Goal: Contribute content: Add original content to the website for others to see

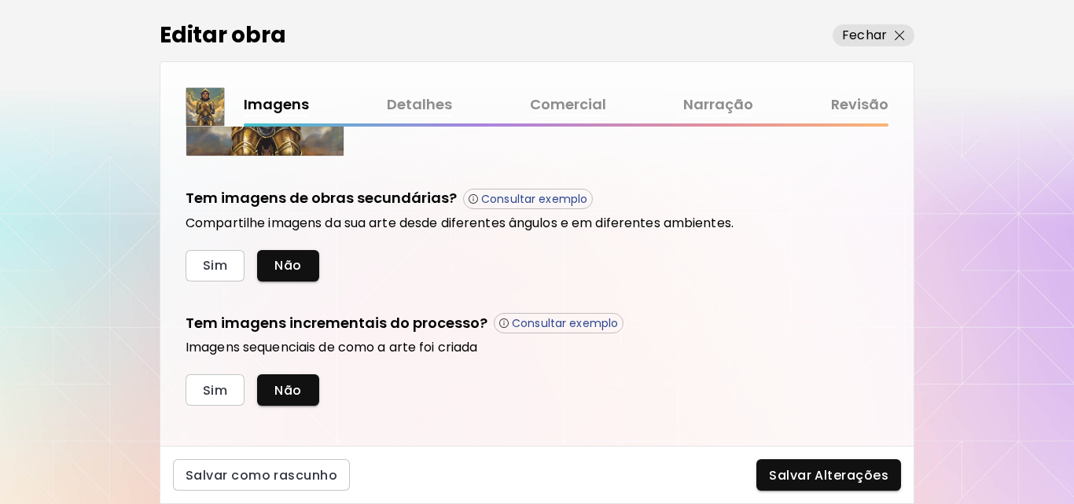
scroll to position [514, 0]
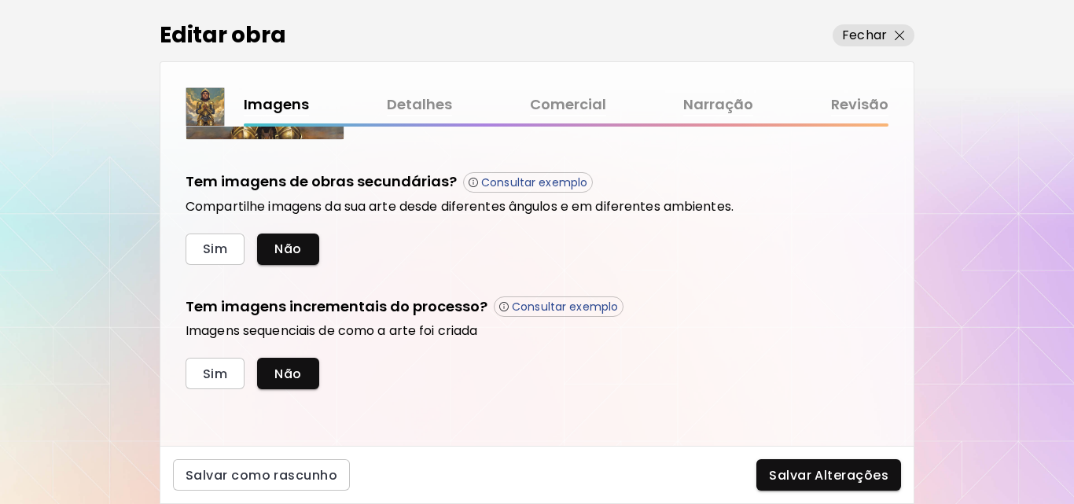
click at [389, 93] on div "Imagens Detalhes Comercial Narração Revisão" at bounding box center [537, 106] width 703 height 39
click at [394, 97] on link "Detalhes" at bounding box center [419, 105] width 65 height 23
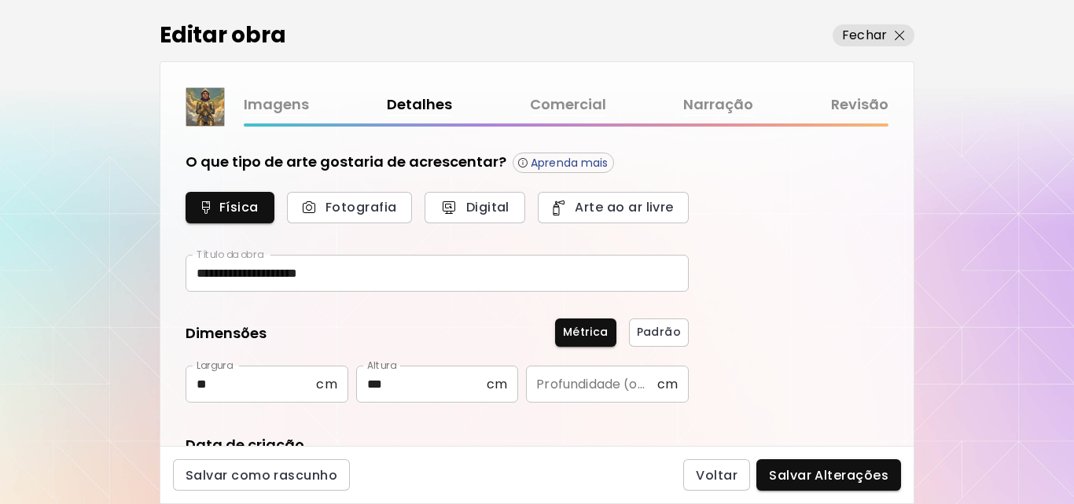
scroll to position [304, 0]
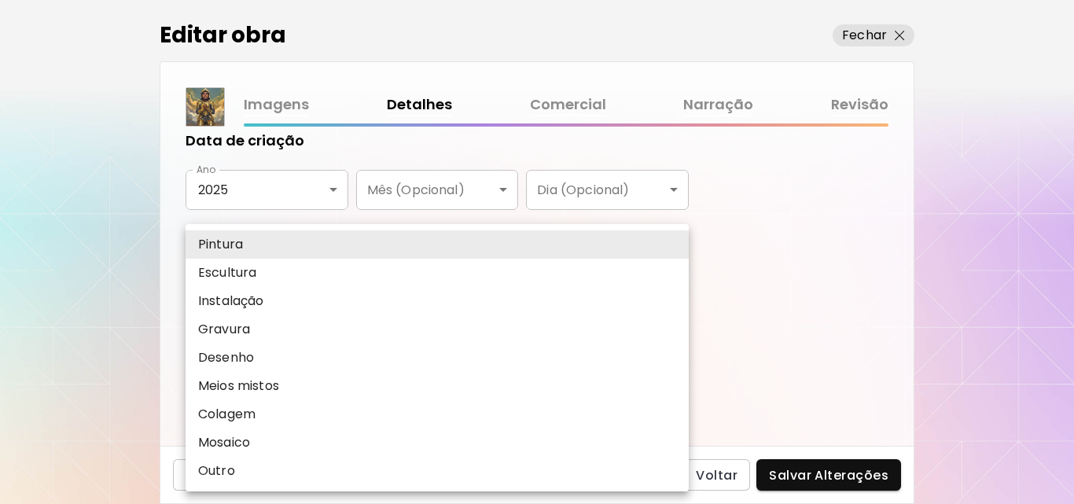
click at [483, 293] on body "**********" at bounding box center [537, 252] width 1074 height 504
click at [772, 267] on div at bounding box center [537, 252] width 1074 height 504
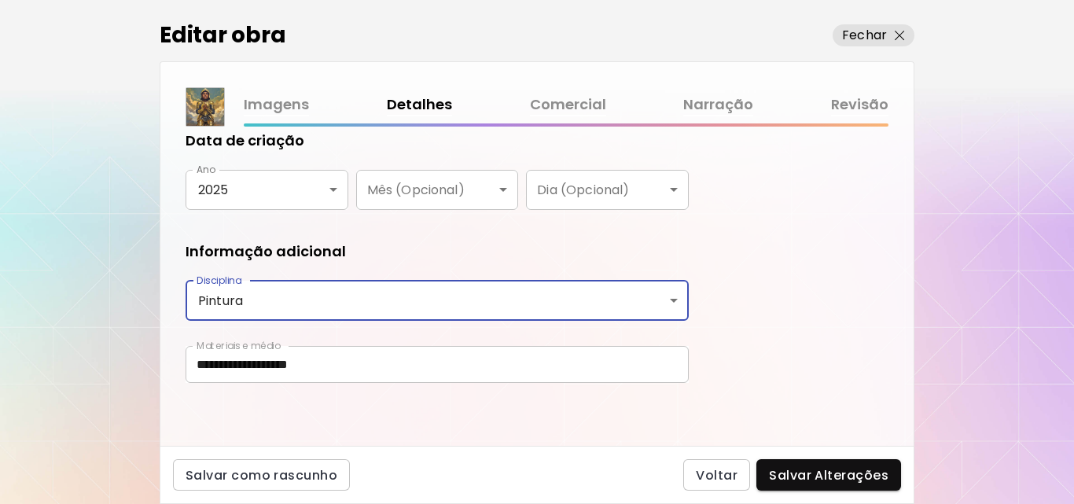
click at [521, 293] on body "**********" at bounding box center [537, 252] width 1074 height 504
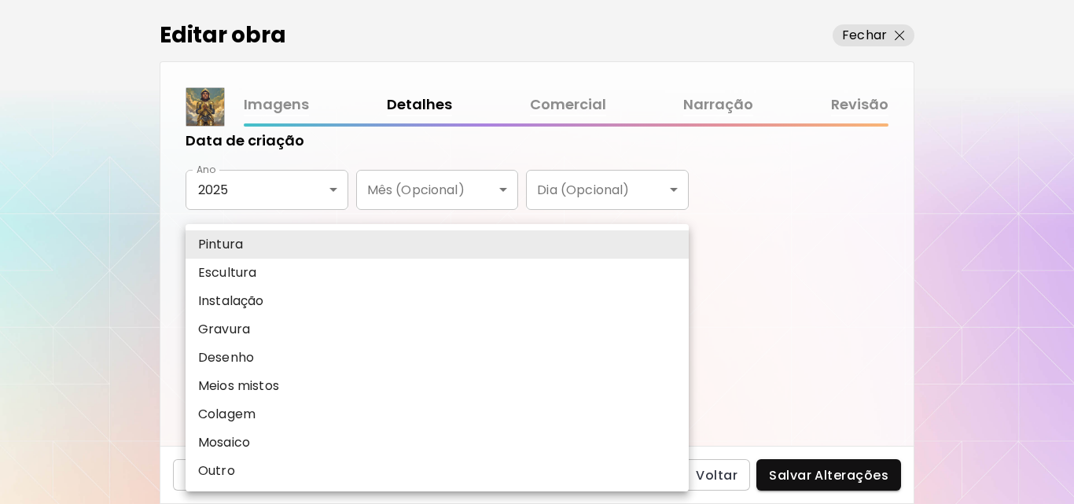
click at [278, 332] on li "Gravura" at bounding box center [437, 329] width 503 height 28
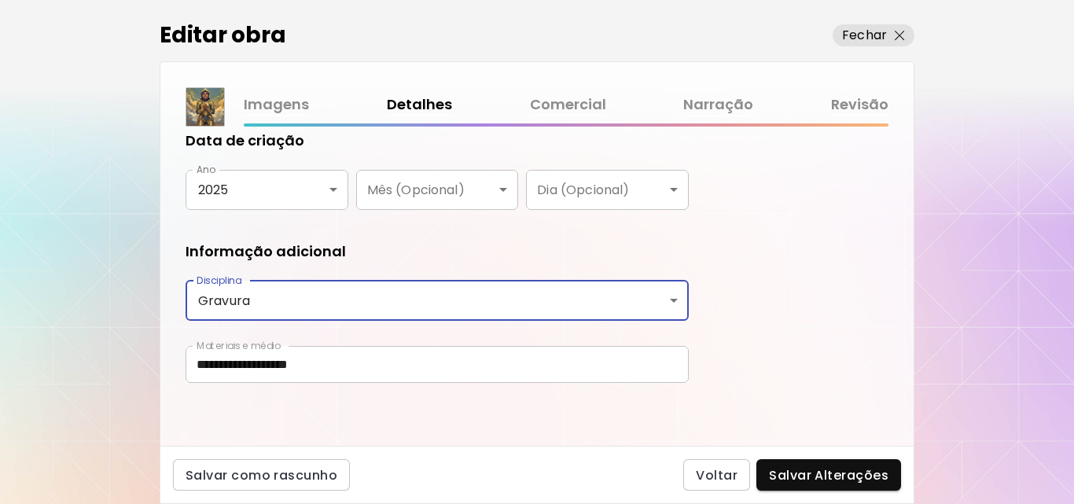
click at [275, 306] on body "**********" at bounding box center [537, 252] width 1074 height 504
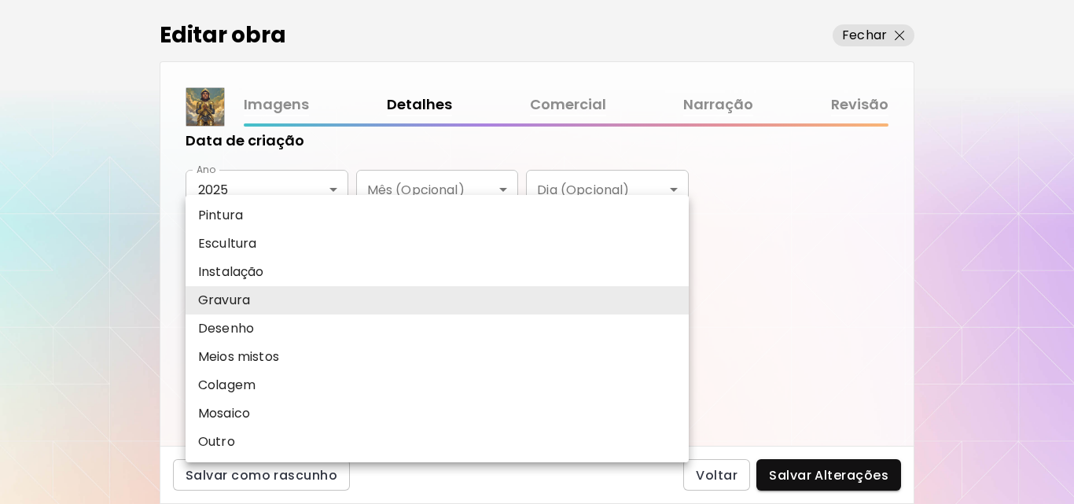
click at [253, 209] on li "Pintura" at bounding box center [437, 215] width 503 height 28
type input "********"
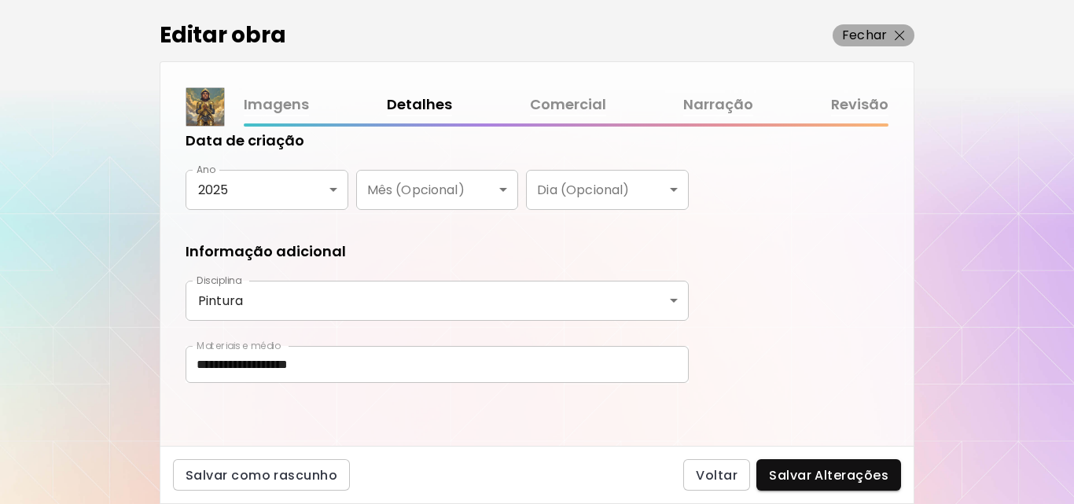
click at [852, 35] on p "Fechar" at bounding box center [864, 35] width 45 height 19
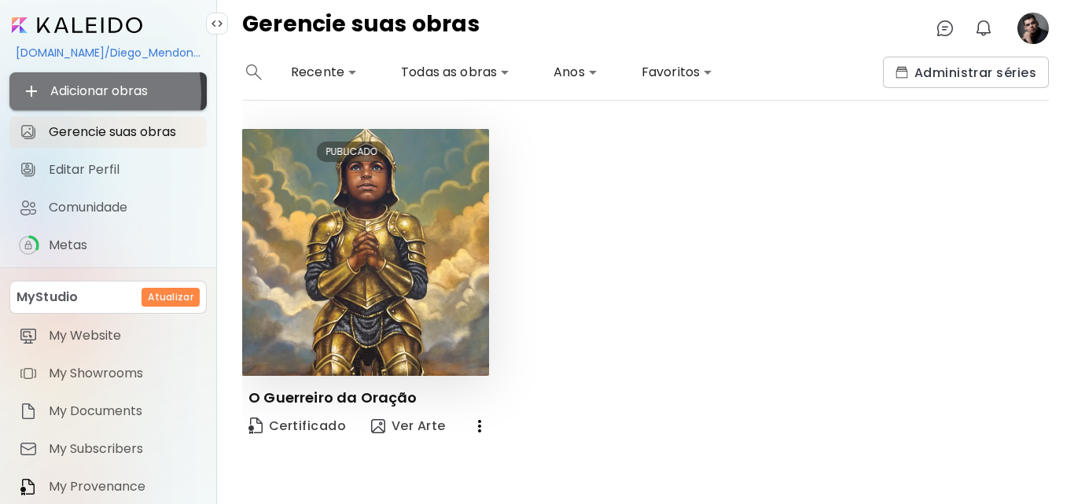
click at [71, 94] on span "Adicionar obras" at bounding box center [108, 91] width 172 height 19
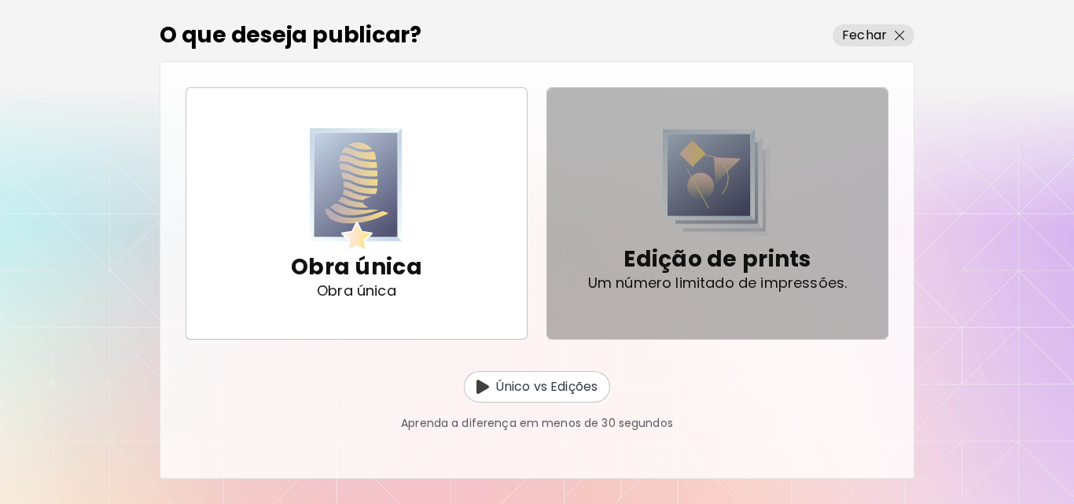
click at [580, 265] on span "Edição de prints Um número limitado de impressões." at bounding box center [717, 213] width 315 height 169
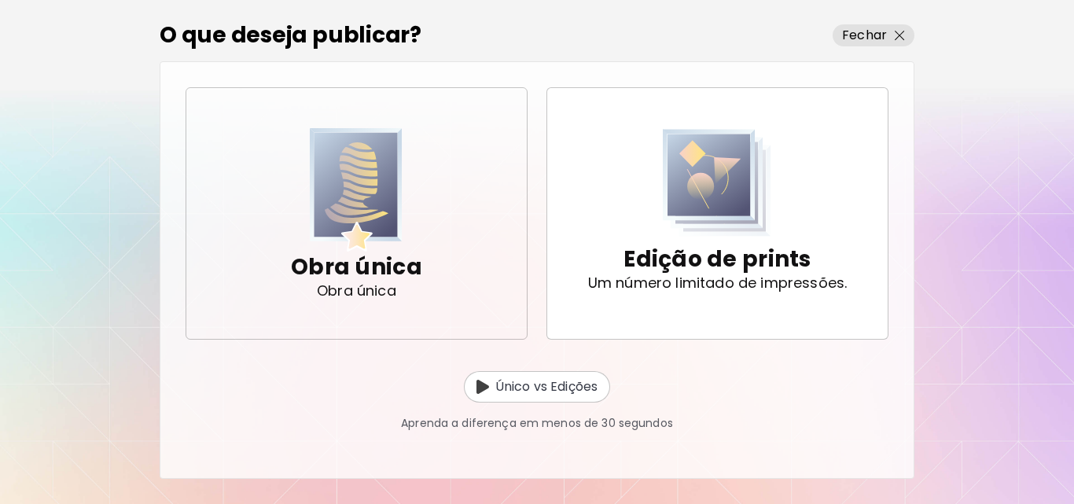
click at [339, 193] on img "button" at bounding box center [356, 189] width 93 height 123
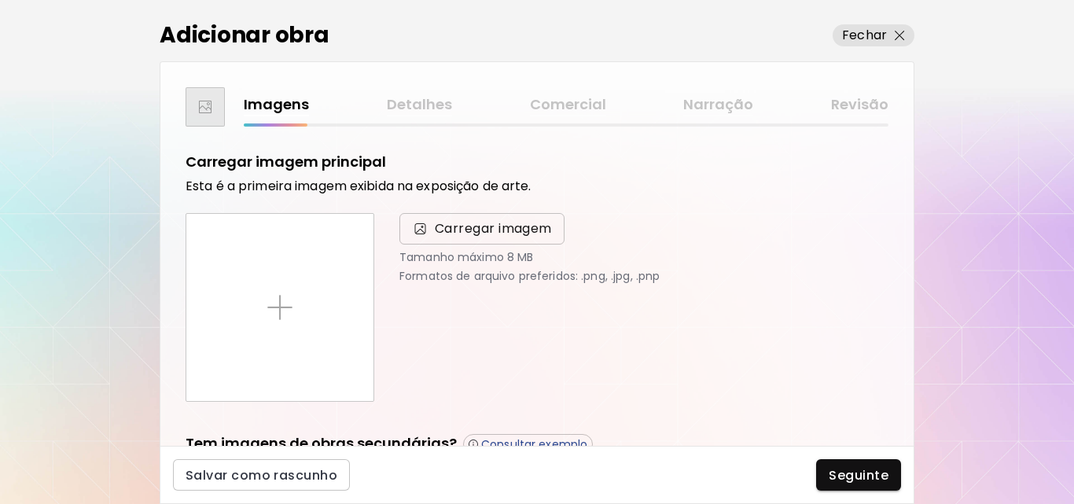
click at [460, 227] on span "Carregar imagem" at bounding box center [493, 228] width 117 height 19
click at [0, 0] on input "Carregar imagem" at bounding box center [0, 0] width 0 height 0
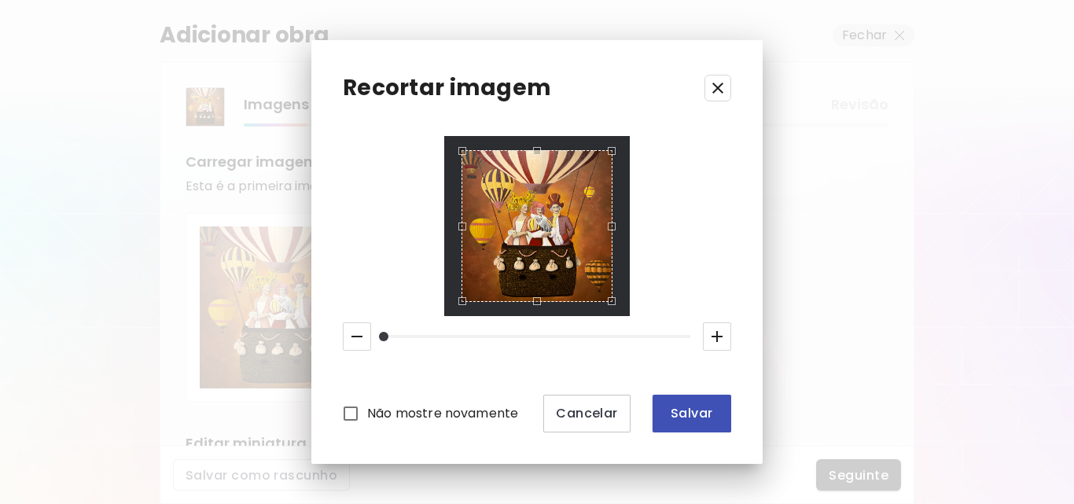
click at [708, 414] on span "Salvar" at bounding box center [691, 413] width 53 height 17
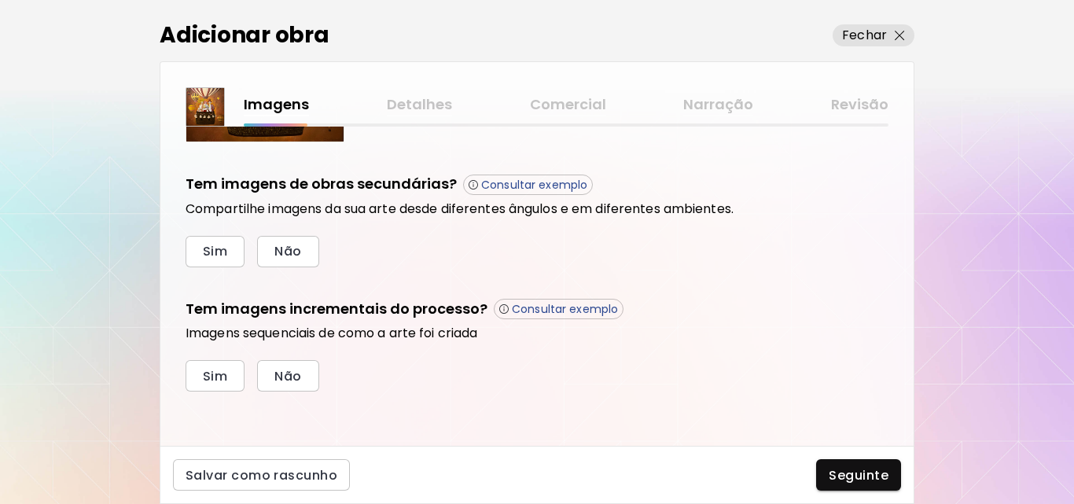
scroll to position [514, 0]
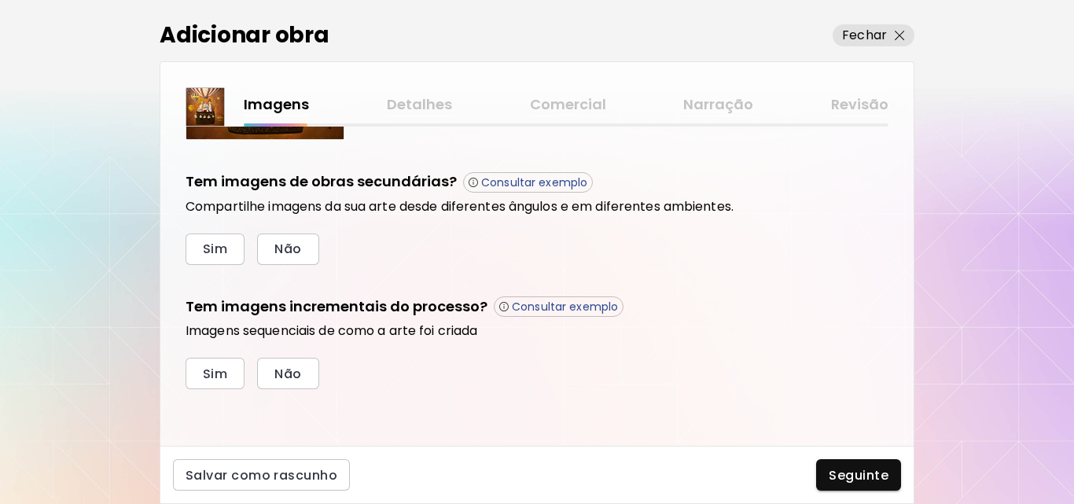
click at [526, 171] on div "Carregar imagem principal Esta é a primeira imagem exibida na exposição de arte…" at bounding box center [537, 13] width 703 height 751
click at [529, 181] on p "Consultar exemplo" at bounding box center [534, 182] width 106 height 14
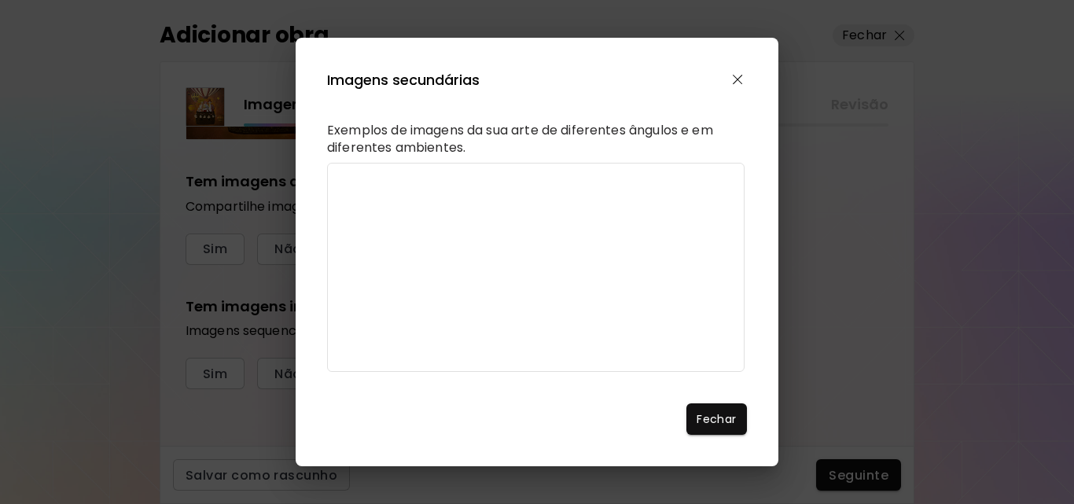
scroll to position [90, 0]
click at [732, 72] on button "button" at bounding box center [738, 80] width 18 height 18
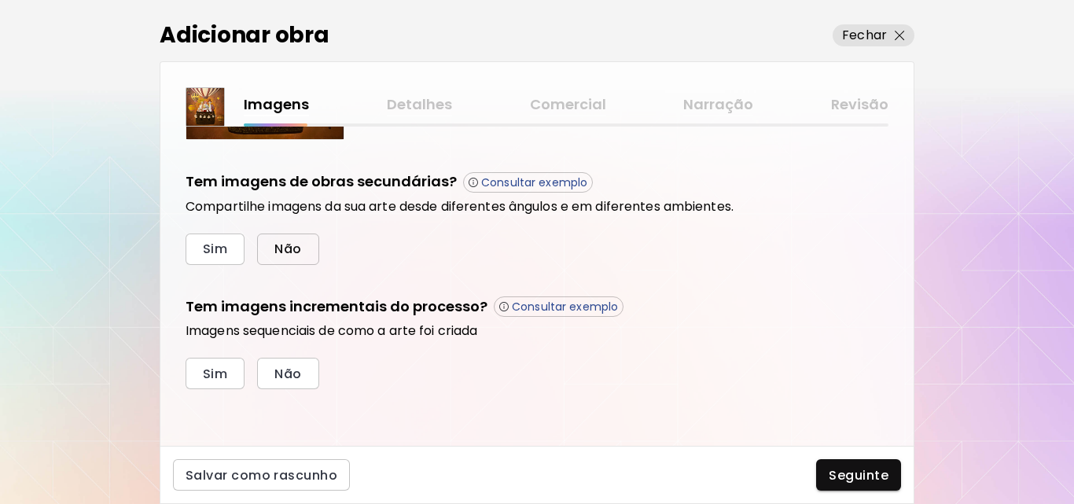
click at [296, 244] on span "Não" at bounding box center [288, 249] width 27 height 17
click at [297, 365] on button "Não" at bounding box center [287, 373] width 61 height 31
click at [415, 101] on div "Imagens Detalhes Comercial Narração Revisão" at bounding box center [566, 105] width 645 height 23
click at [411, 109] on div "Imagens Detalhes Comercial Narração Revisão" at bounding box center [566, 105] width 645 height 23
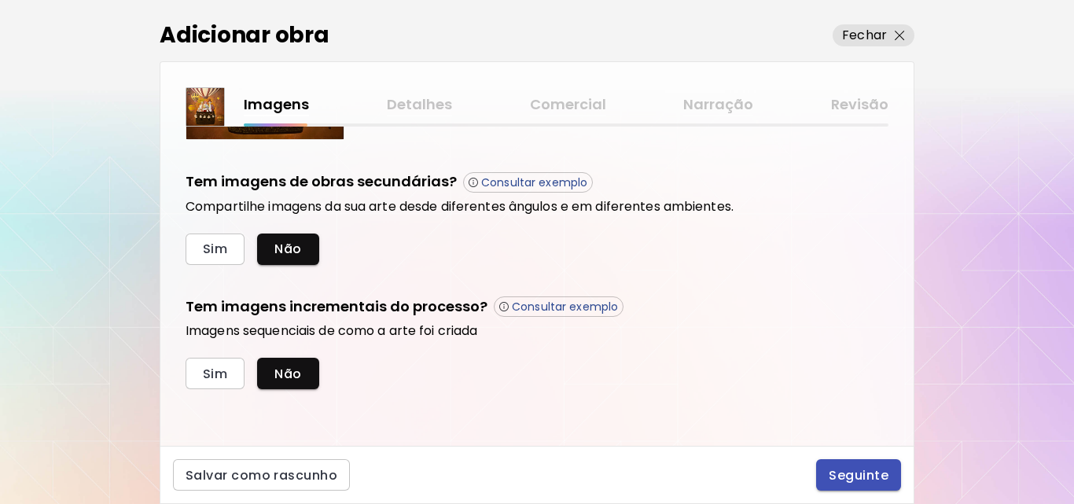
click at [843, 479] on span "Seguinte" at bounding box center [859, 475] width 60 height 17
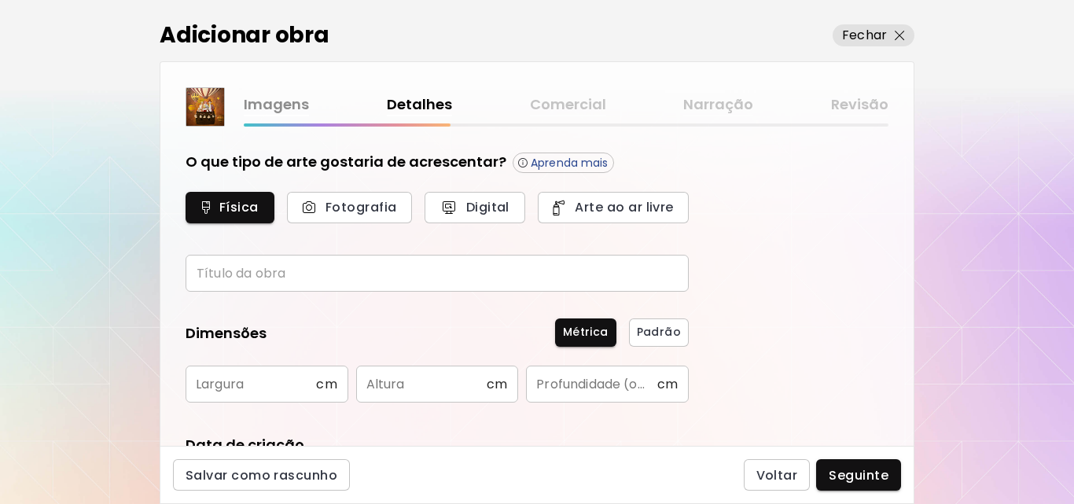
click at [250, 278] on input "text" at bounding box center [437, 273] width 503 height 37
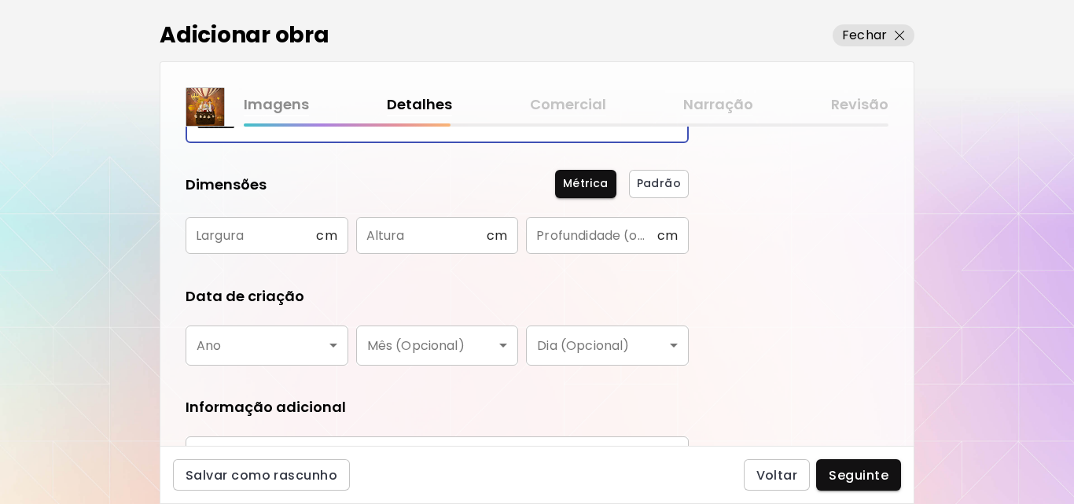
scroll to position [157, 0]
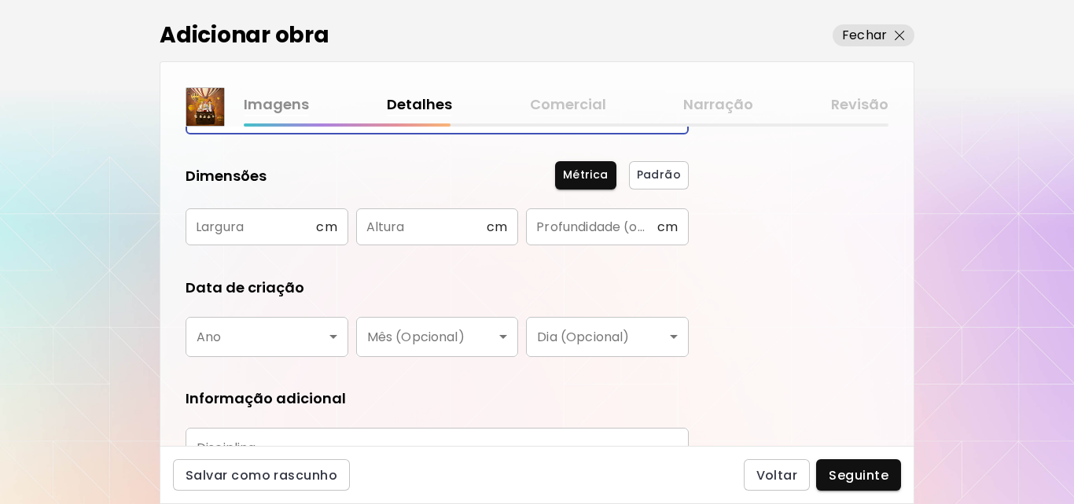
type input "********"
click at [234, 241] on input "text" at bounding box center [251, 226] width 131 height 37
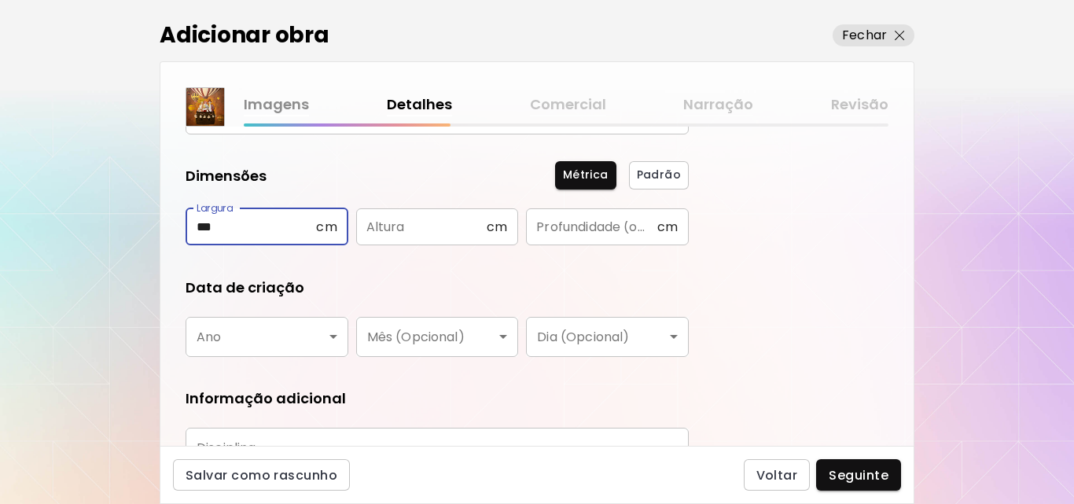
type input "***"
click at [382, 230] on input "text" at bounding box center [421, 226] width 131 height 37
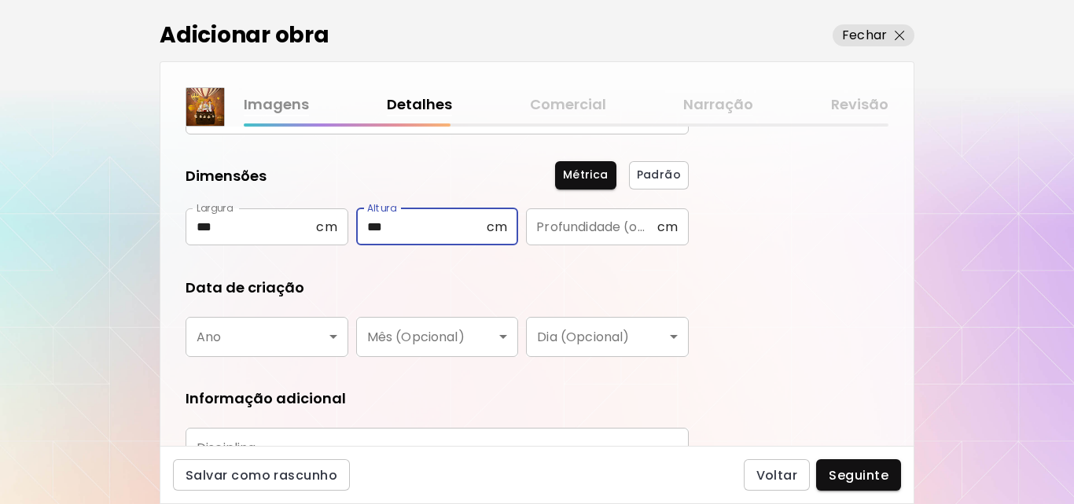
type input "***"
click at [561, 230] on input "text" at bounding box center [591, 226] width 131 height 37
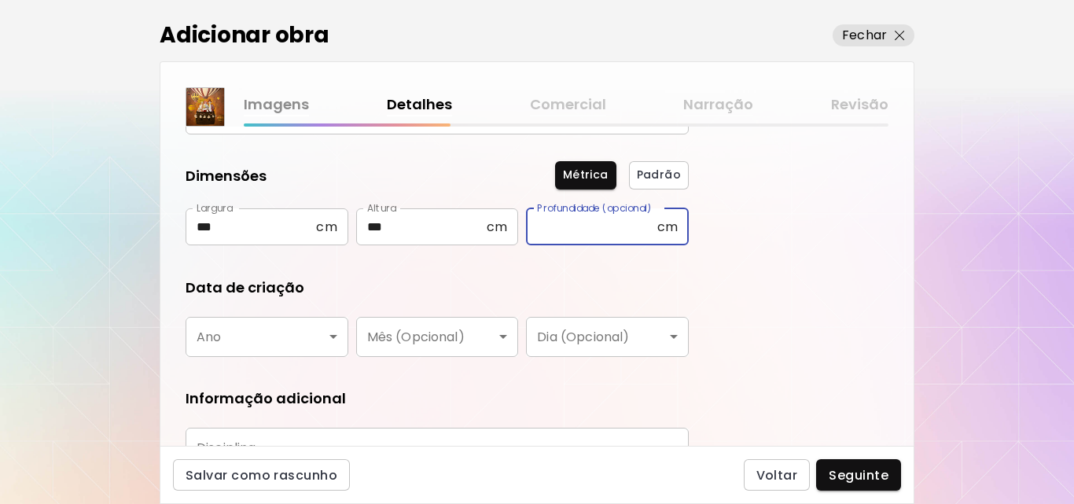
click at [262, 334] on body "kaleido.art/Diego_Mendon_a Adicionar obras Gerencie suas obras Editar Perfil My…" at bounding box center [537, 252] width 1074 height 504
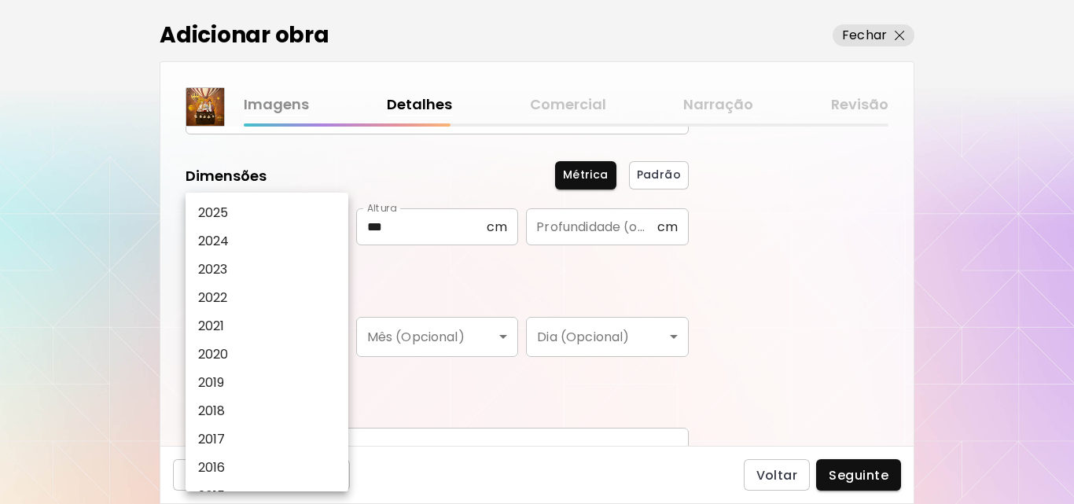
click at [237, 271] on li "2023" at bounding box center [271, 270] width 171 height 28
type input "****"
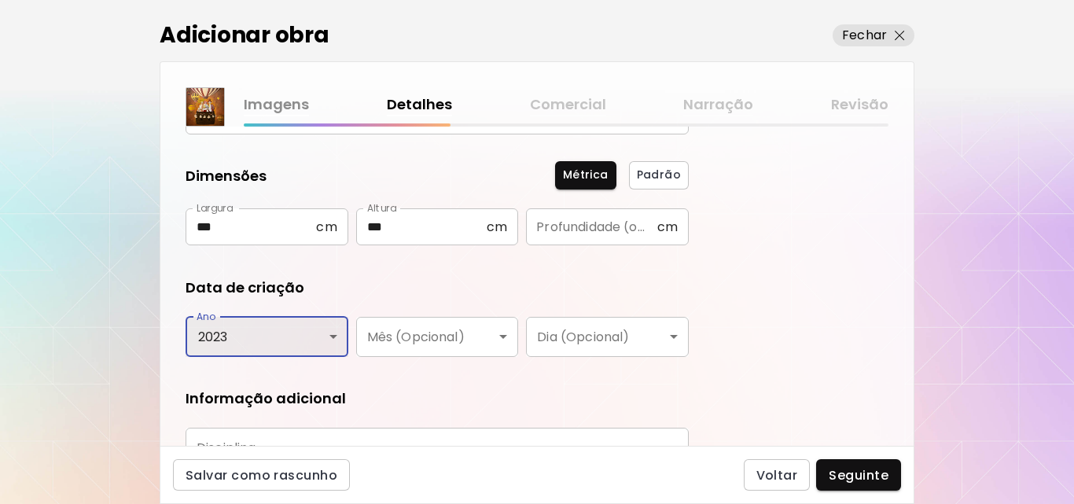
scroll to position [304, 0]
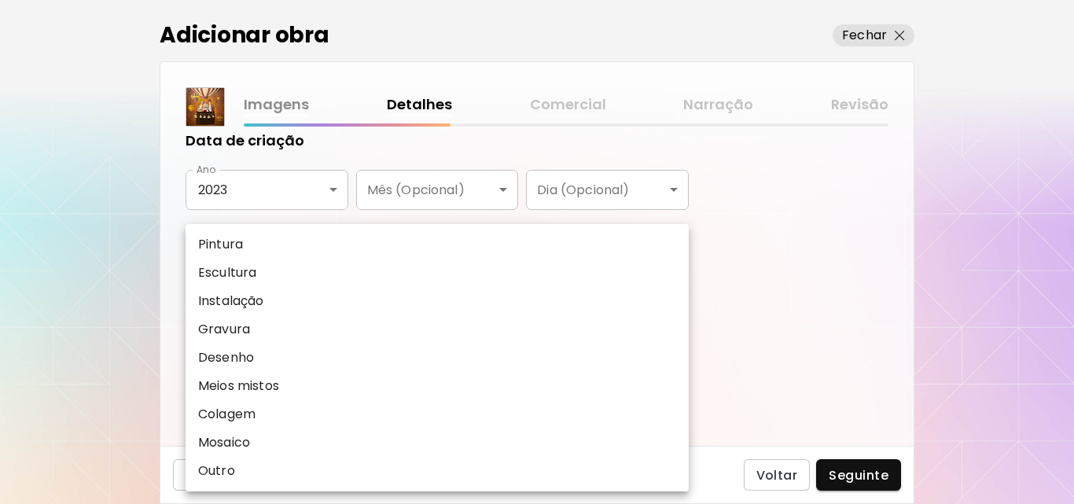
click at [293, 300] on body "kaleido.art/Diego_Mendon_a Adicionar obras Gerencie suas obras Editar Perfil My…" at bounding box center [537, 252] width 1074 height 504
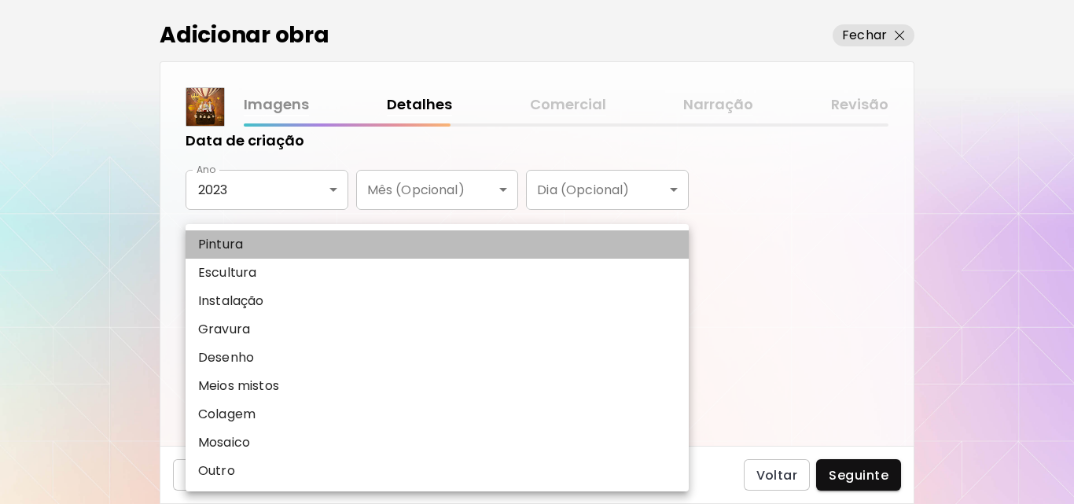
click at [306, 241] on li "Pintura" at bounding box center [437, 244] width 503 height 28
type input "********"
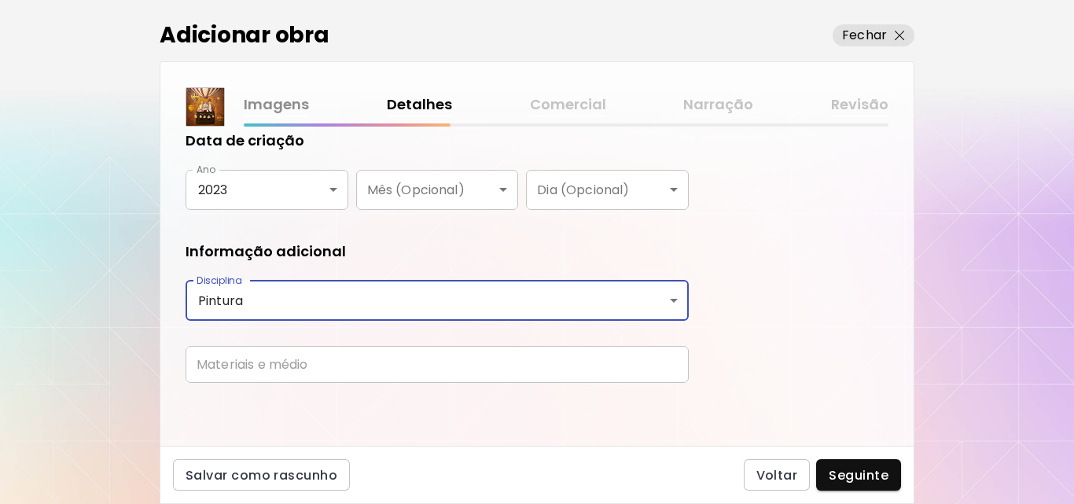
click at [326, 361] on input "text" at bounding box center [437, 364] width 503 height 37
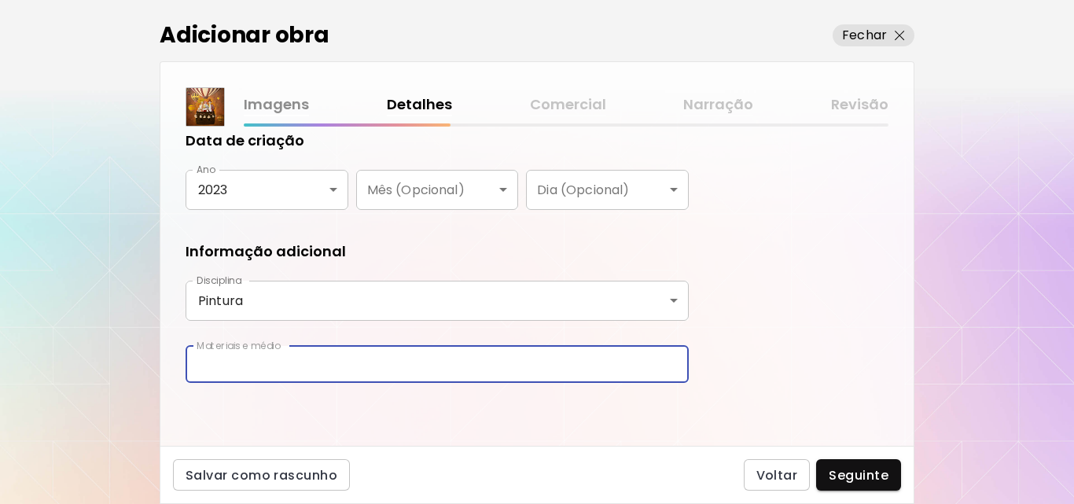
type input "**********"
click at [842, 476] on span "Seguinte" at bounding box center [859, 475] width 60 height 17
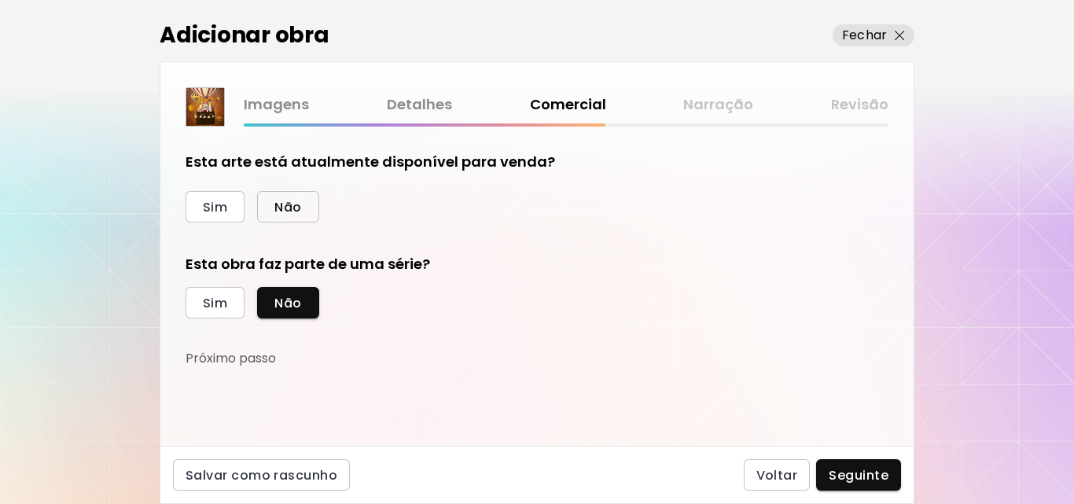
click at [296, 216] on span "Não" at bounding box center [288, 207] width 27 height 17
click at [220, 295] on span "Sim" at bounding box center [215, 303] width 24 height 17
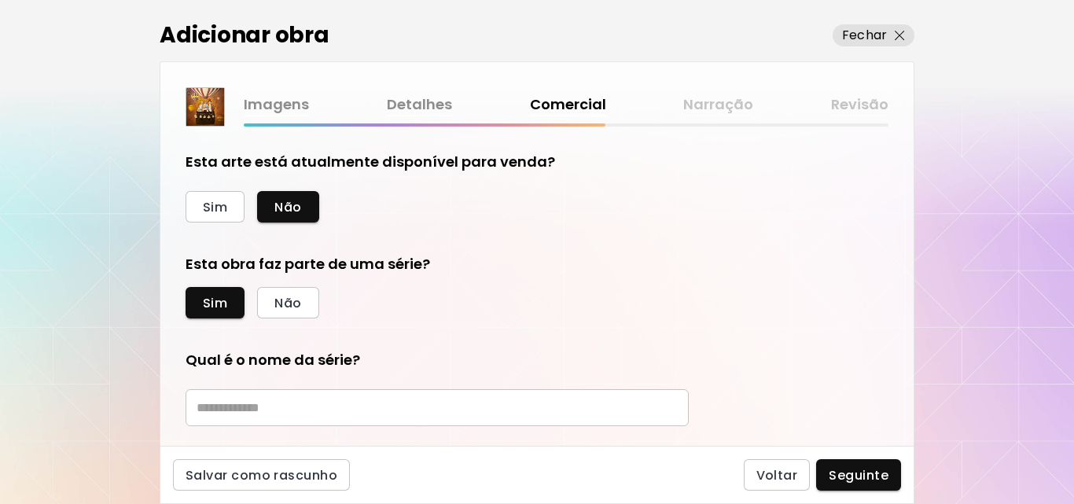
click at [289, 403] on input "text" at bounding box center [437, 407] width 503 height 37
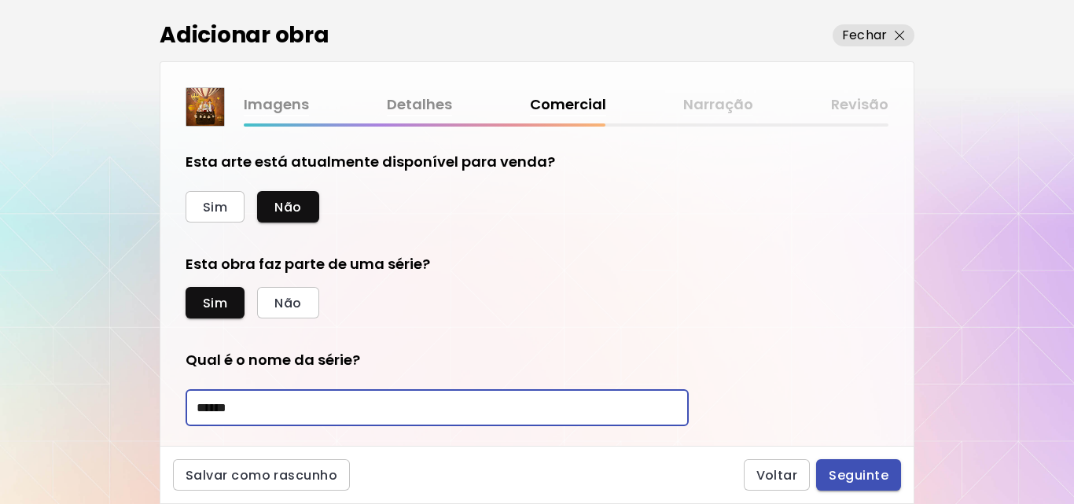
type input "******"
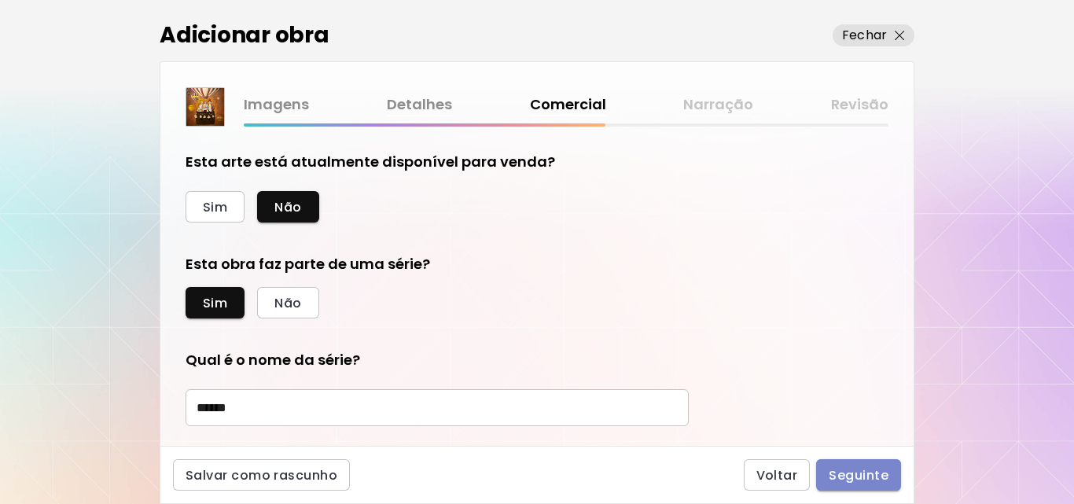
click at [863, 465] on button "Seguinte" at bounding box center [858, 474] width 85 height 31
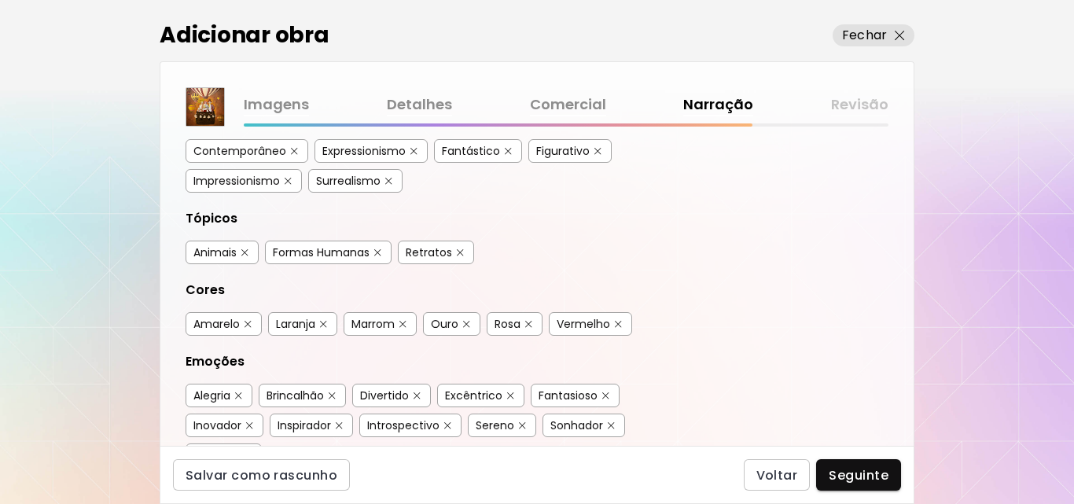
scroll to position [157, 0]
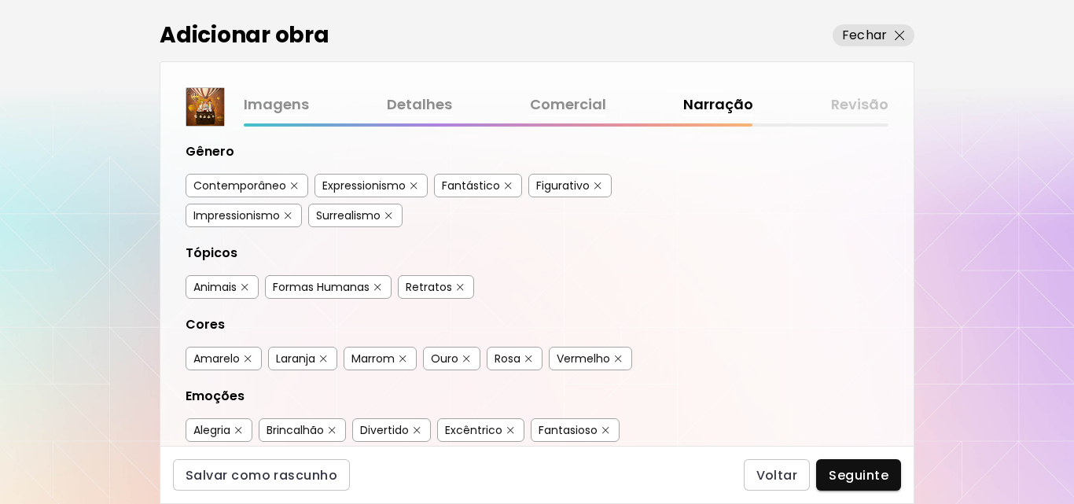
click at [284, 215] on button "button" at bounding box center [288, 216] width 12 height 12
click at [410, 186] on button "button" at bounding box center [414, 186] width 12 height 12
click at [387, 216] on img "button" at bounding box center [388, 215] width 7 height 7
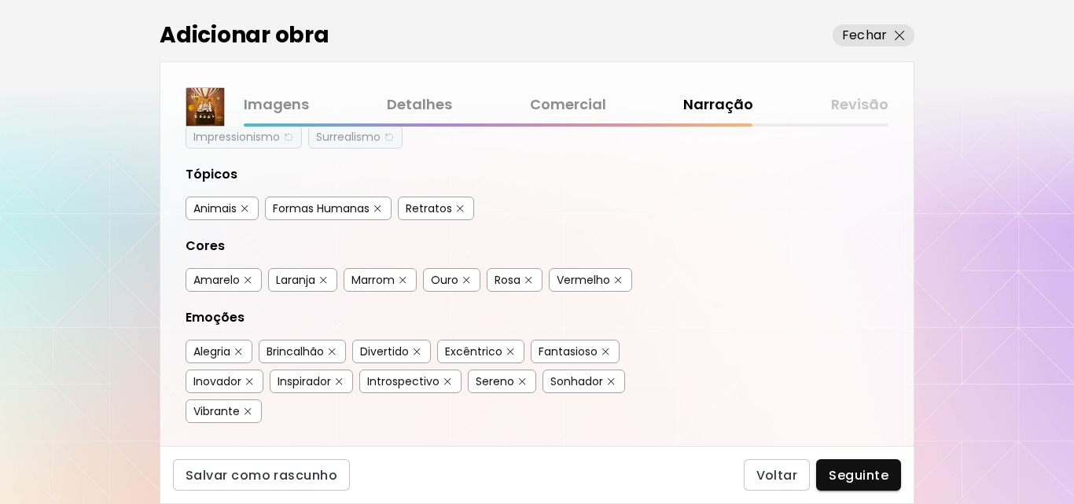
scroll to position [315, 0]
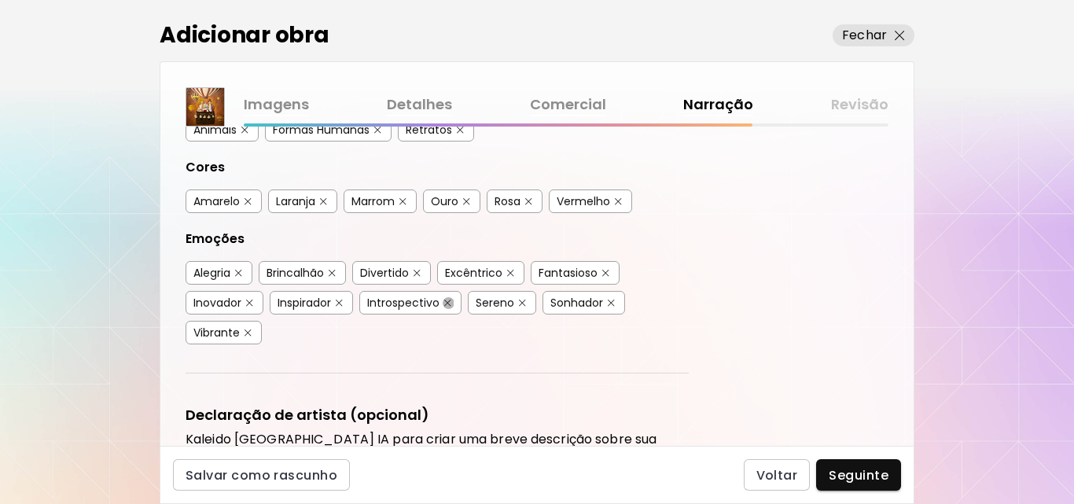
click at [450, 297] on button "button" at bounding box center [448, 303] width 12 height 12
click at [514, 274] on img "button" at bounding box center [510, 273] width 7 height 7
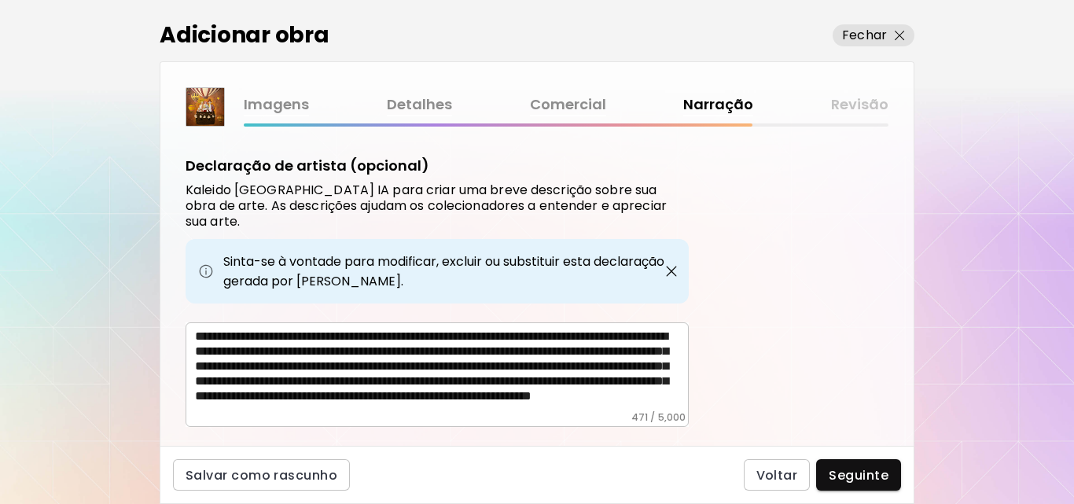
scroll to position [586, 0]
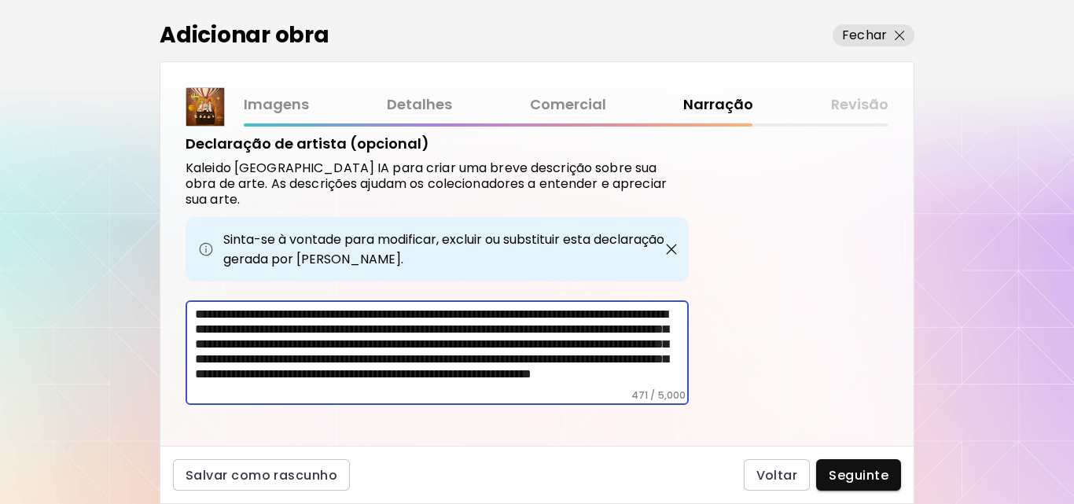
drag, startPoint x: 431, startPoint y: 313, endPoint x: 493, endPoint y: 315, distance: 62.2
click at [493, 315] on textarea "**********" at bounding box center [442, 348] width 494 height 83
drag, startPoint x: 268, startPoint y: 348, endPoint x: 627, endPoint y: 379, distance: 360.1
click at [627, 379] on div "**********" at bounding box center [437, 352] width 503 height 105
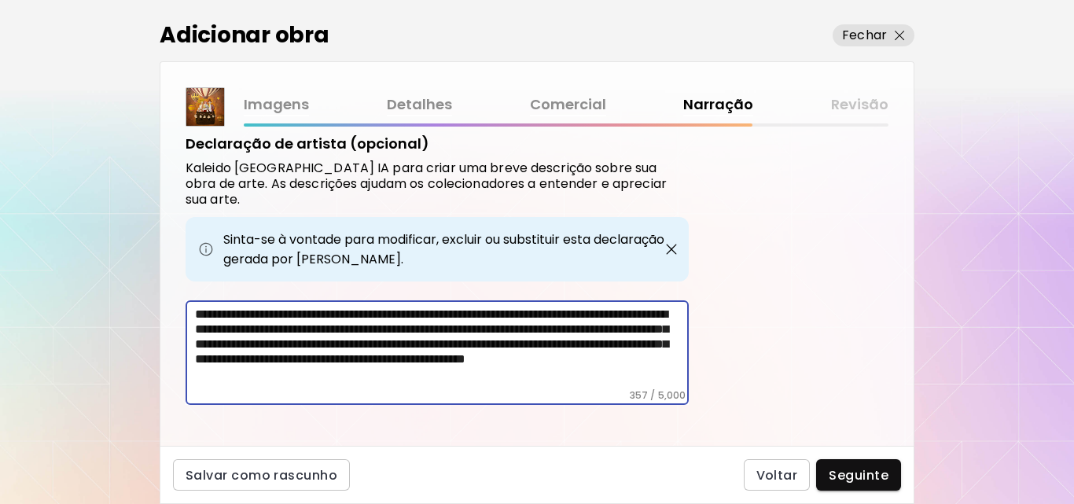
scroll to position [9, 0]
type textarea "**********"
click at [850, 478] on span "Seguinte" at bounding box center [859, 475] width 60 height 17
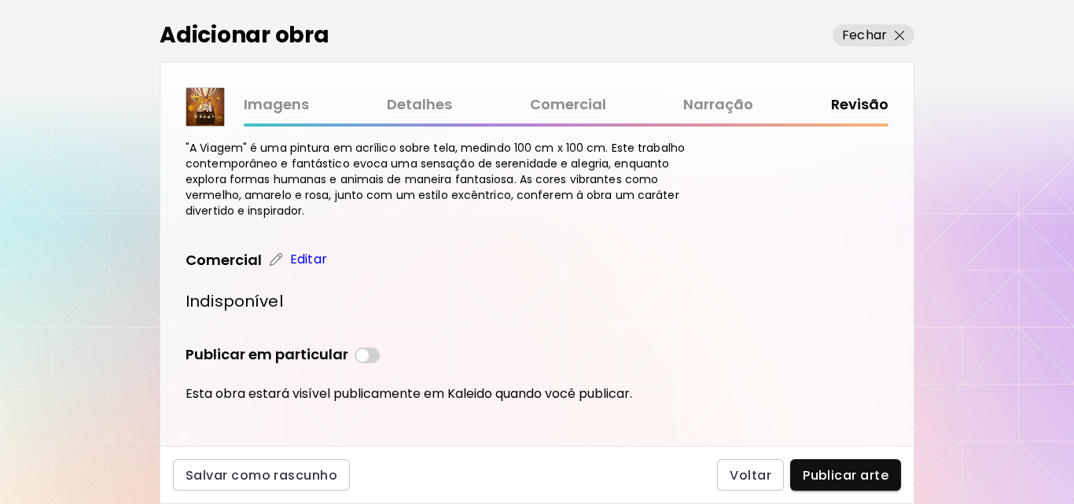
scroll to position [504, 0]
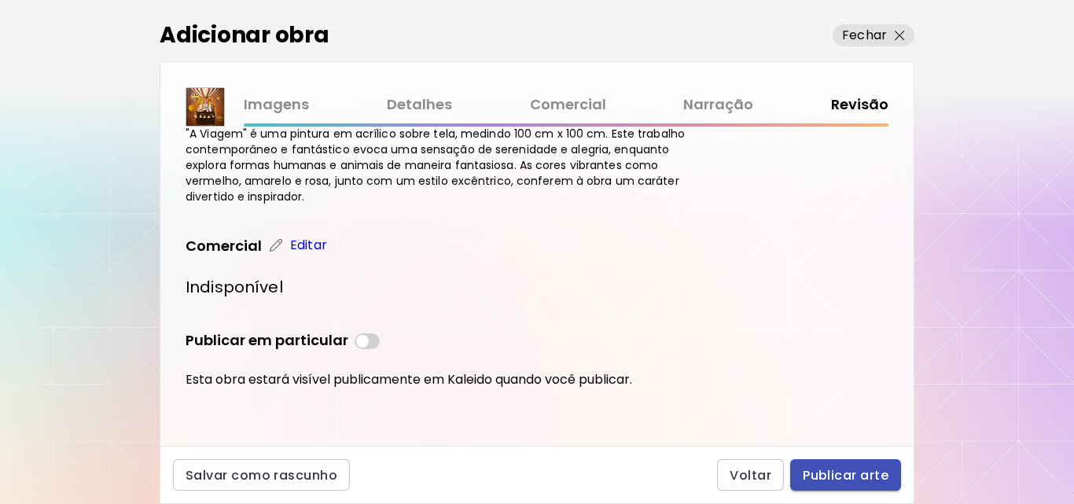
click at [842, 477] on span "Publicar arte" at bounding box center [846, 475] width 86 height 17
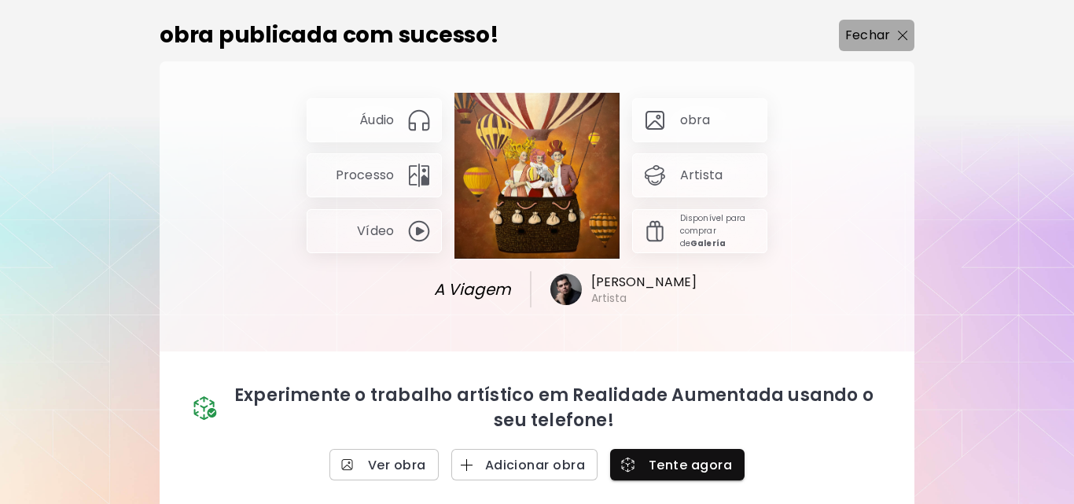
click at [867, 33] on p "Fechar" at bounding box center [868, 35] width 45 height 19
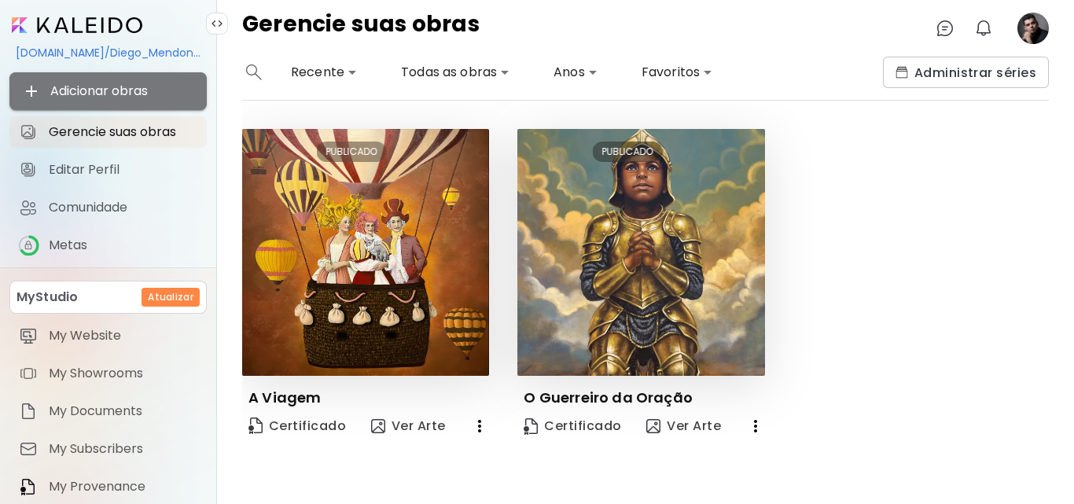
click at [150, 92] on span "Adicionar obras" at bounding box center [108, 91] width 172 height 19
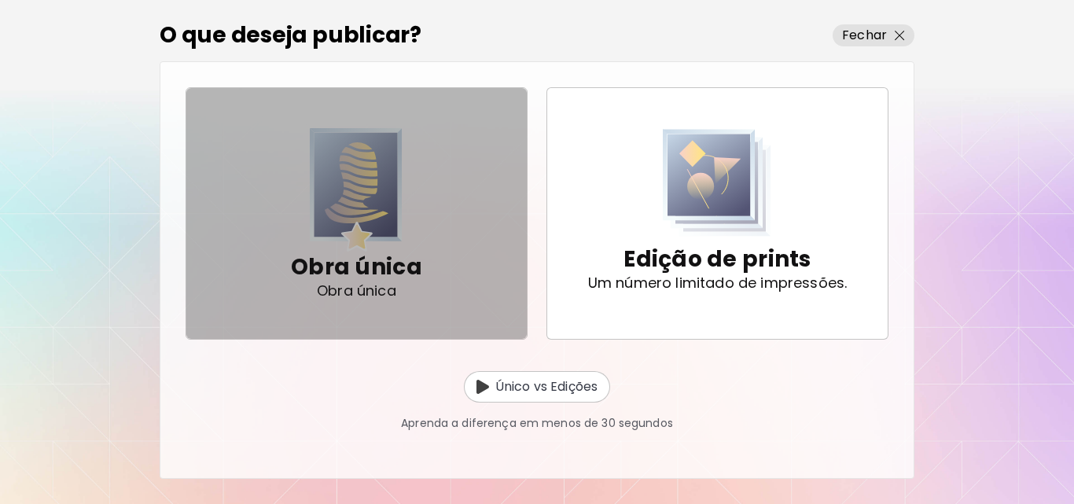
click at [418, 279] on p "Obra única" at bounding box center [356, 267] width 131 height 31
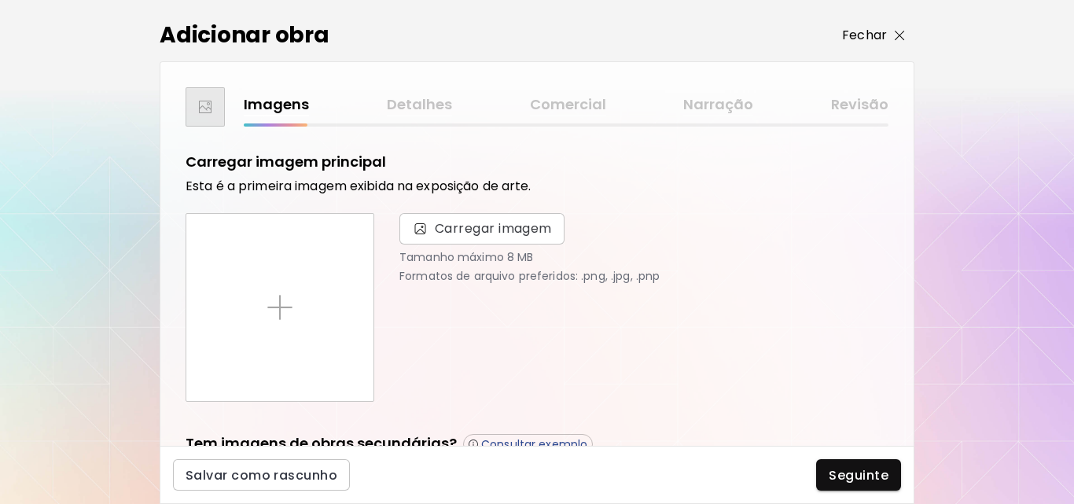
click at [879, 31] on p "Fechar" at bounding box center [864, 35] width 45 height 19
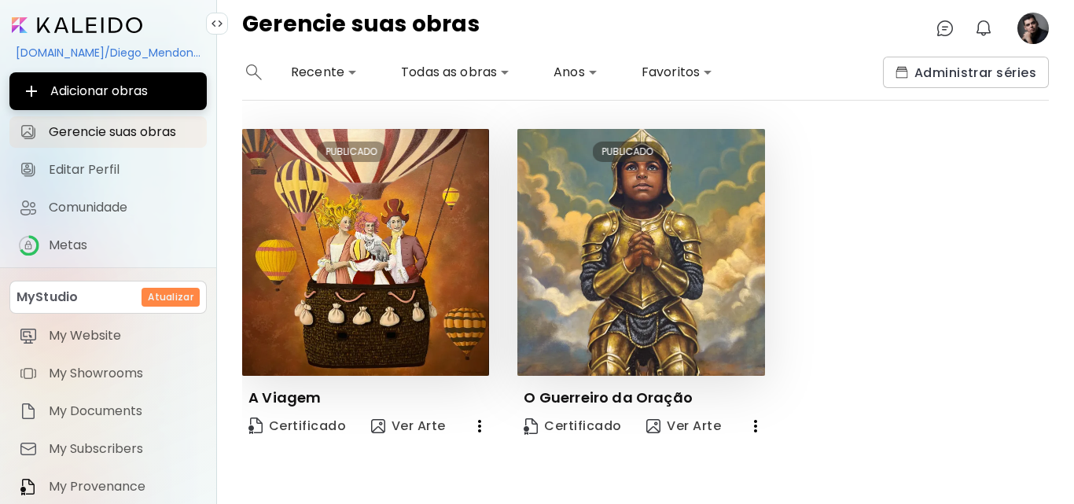
click at [1029, 28] on image at bounding box center [1033, 28] width 31 height 31
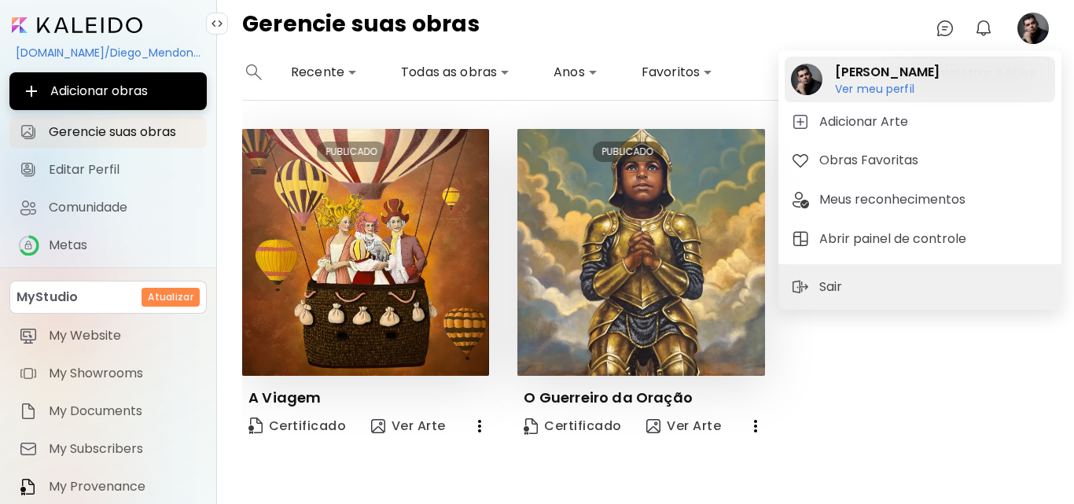
click at [889, 83] on h6 "Ver meu perfil" at bounding box center [887, 89] width 105 height 14
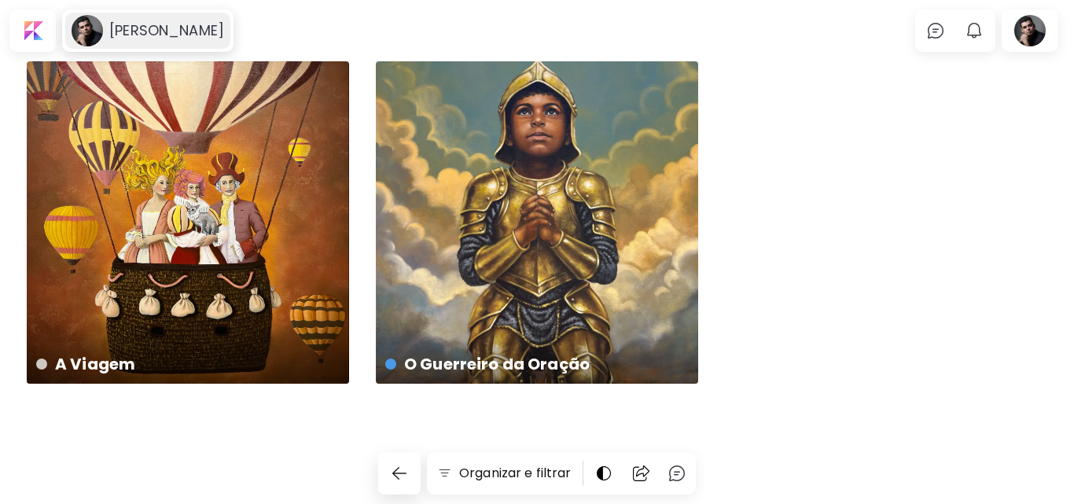
click at [126, 31] on h6 "[PERSON_NAME]" at bounding box center [166, 30] width 115 height 19
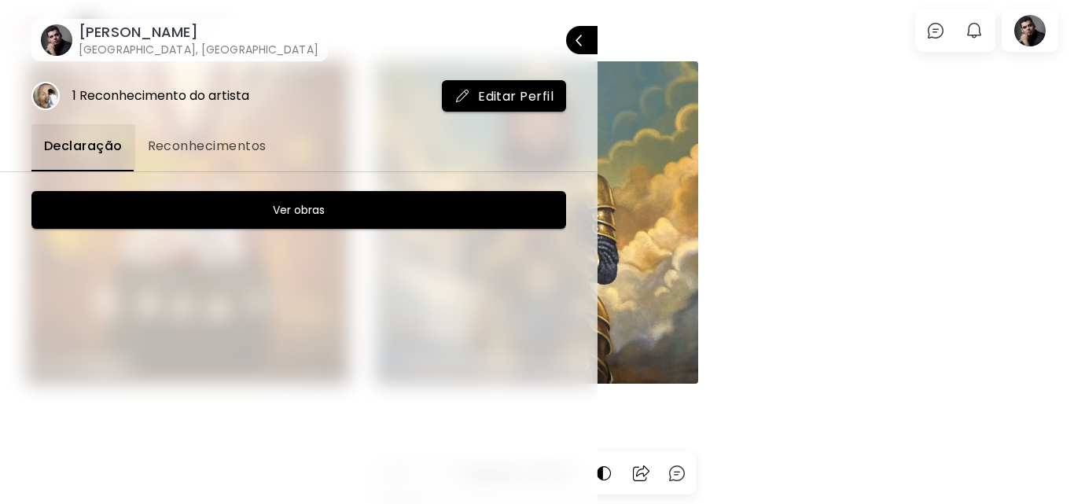
click at [447, 94] on button "Editar Perfil" at bounding box center [504, 95] width 124 height 31
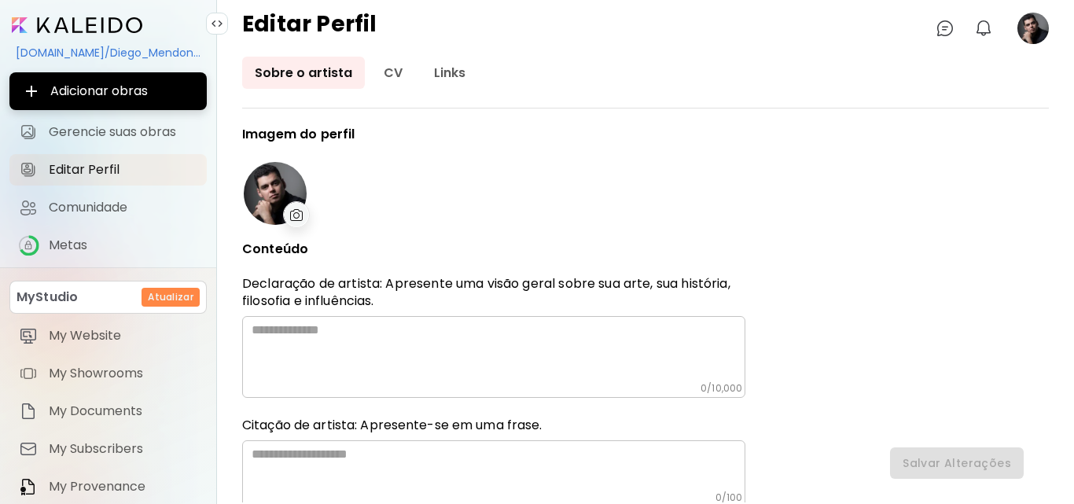
type input "******"
type input "**********"
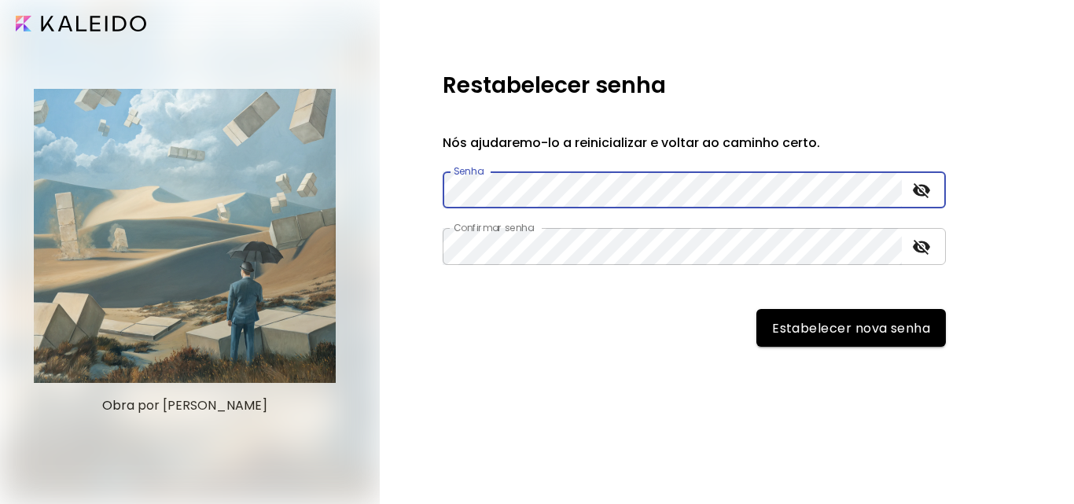
click at [755, 83] on div "Restabelecer senha" at bounding box center [679, 85] width 472 height 33
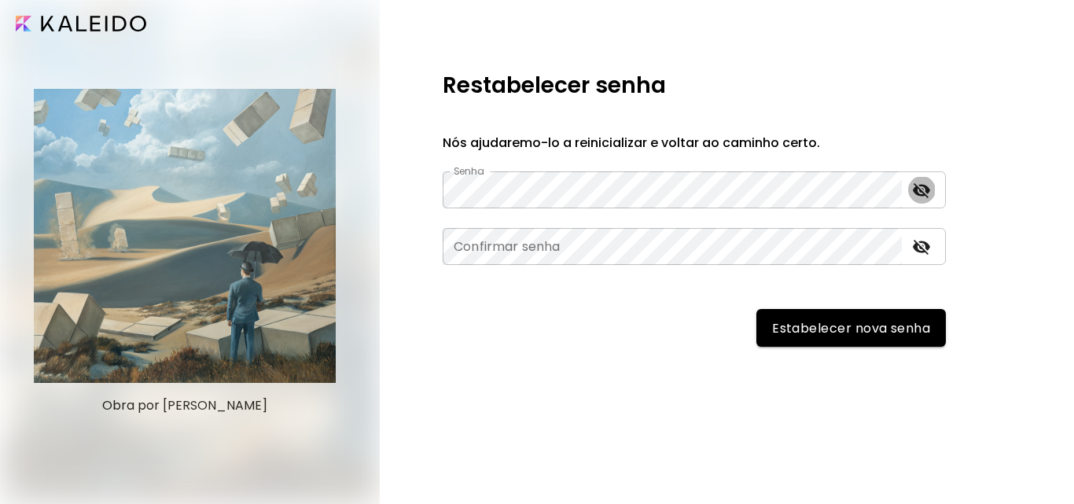
click at [920, 189] on icon "toggle password visibility" at bounding box center [921, 190] width 17 height 15
click at [919, 249] on icon "toggle password visibility" at bounding box center [921, 247] width 19 height 19
click at [821, 339] on button "Estabelecer nova senha" at bounding box center [852, 328] width 190 height 38
